Goal: Information Seeking & Learning: Learn about a topic

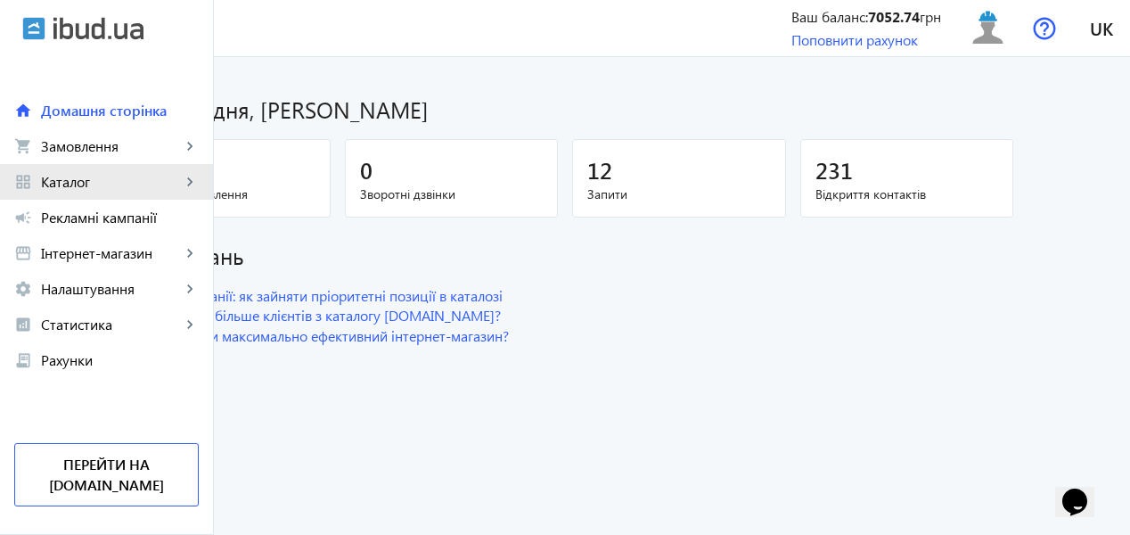
click at [95, 189] on span "Каталог" at bounding box center [111, 182] width 140 height 18
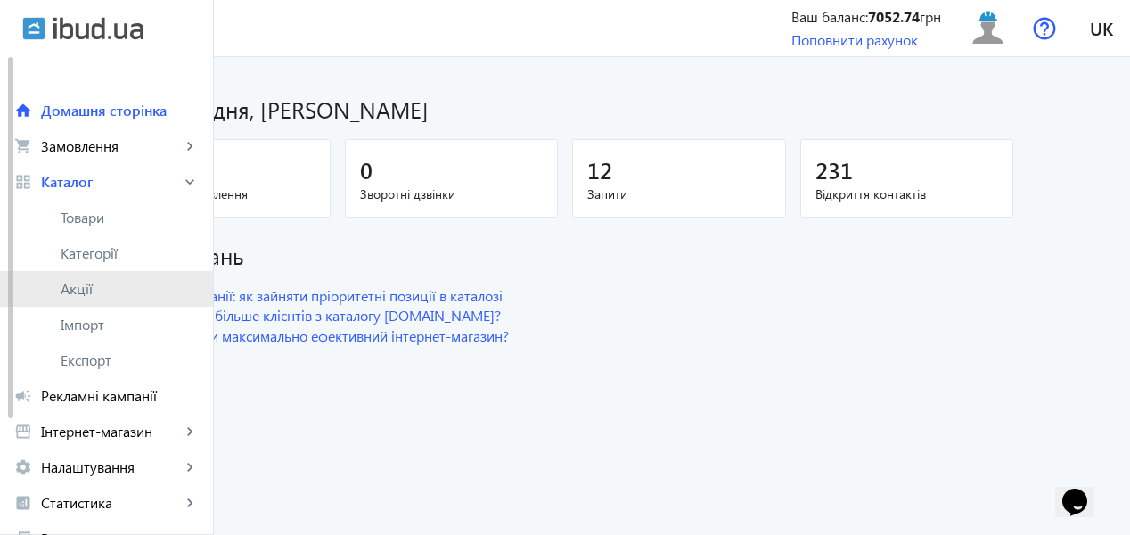
click at [93, 279] on link "Акції" at bounding box center [106, 289] width 213 height 36
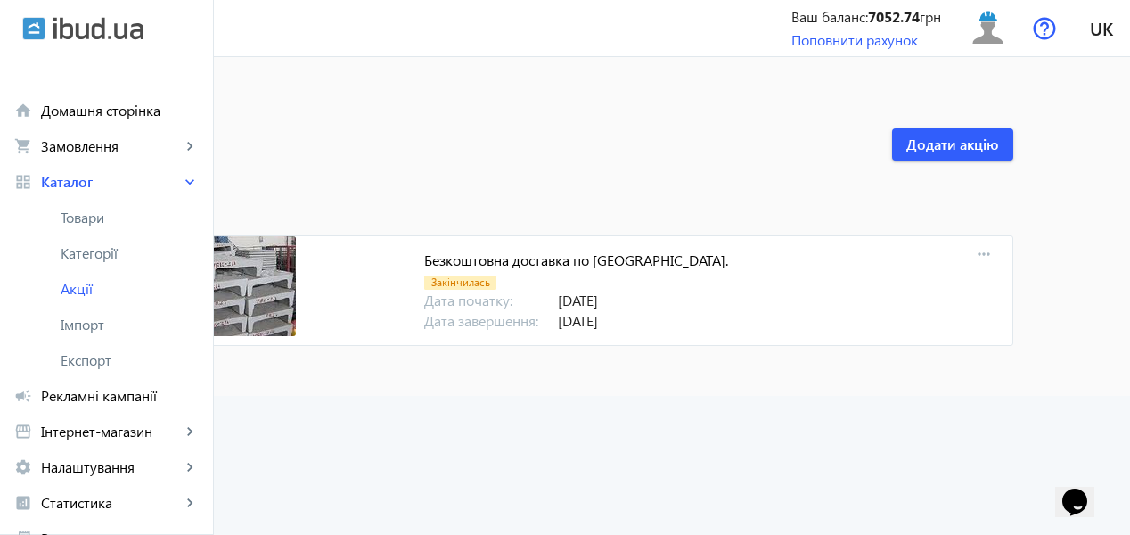
click at [296, 272] on img at bounding box center [207, 286] width 178 height 100
click at [996, 255] on mat-icon "more_horiz" at bounding box center [983, 254] width 25 height 25
click at [755, 465] on div at bounding box center [565, 267] width 1130 height 535
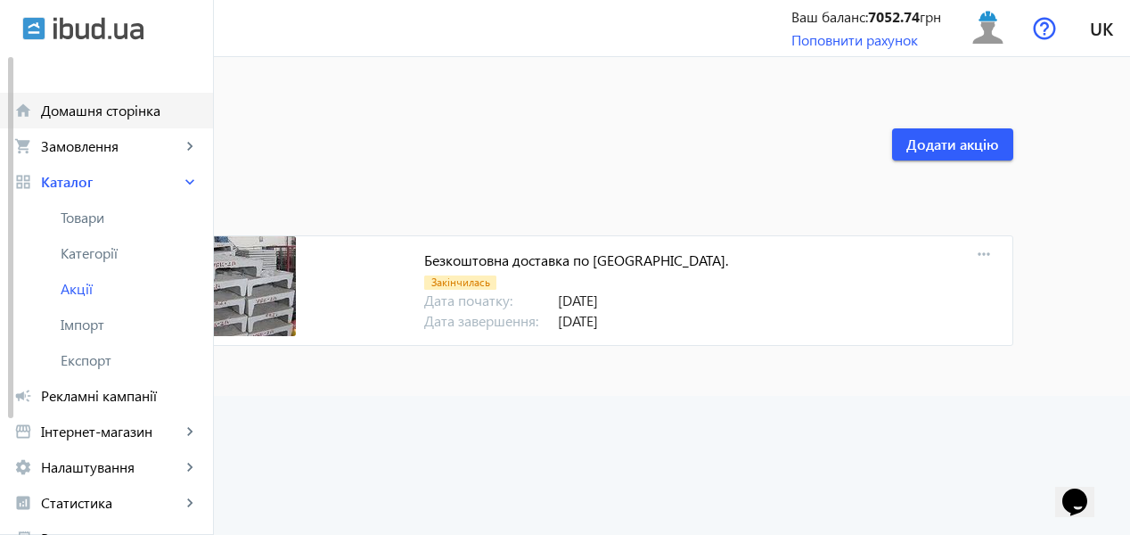
click at [108, 116] on span "Домашня сторінка" at bounding box center [120, 111] width 158 height 18
